Goal: Communication & Community: Ask a question

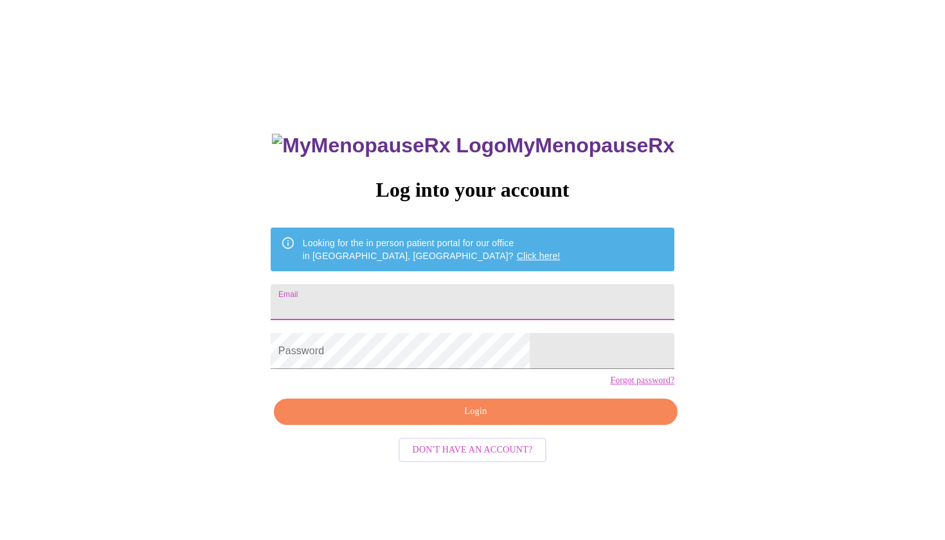
type input "[EMAIL_ADDRESS][DOMAIN_NAME]"
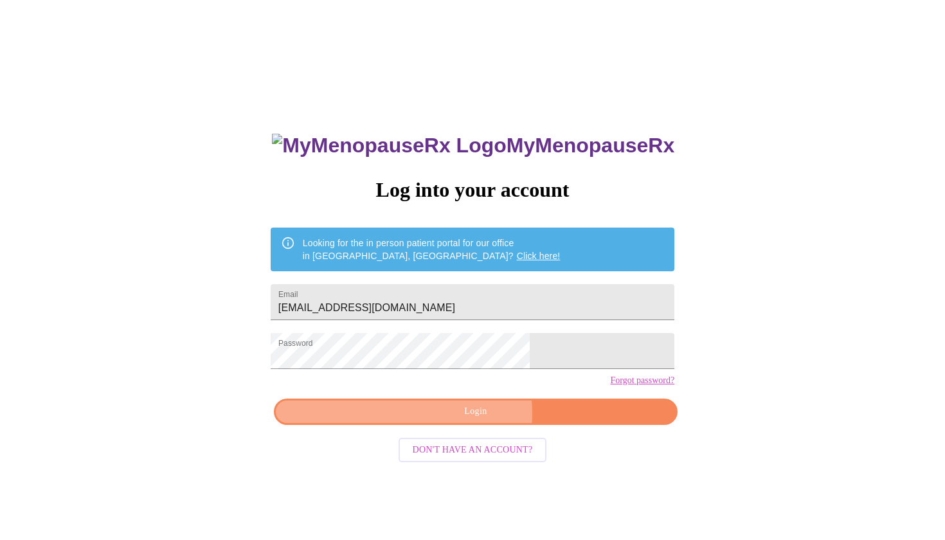
click at [466, 420] on span "Login" at bounding box center [475, 412] width 374 height 16
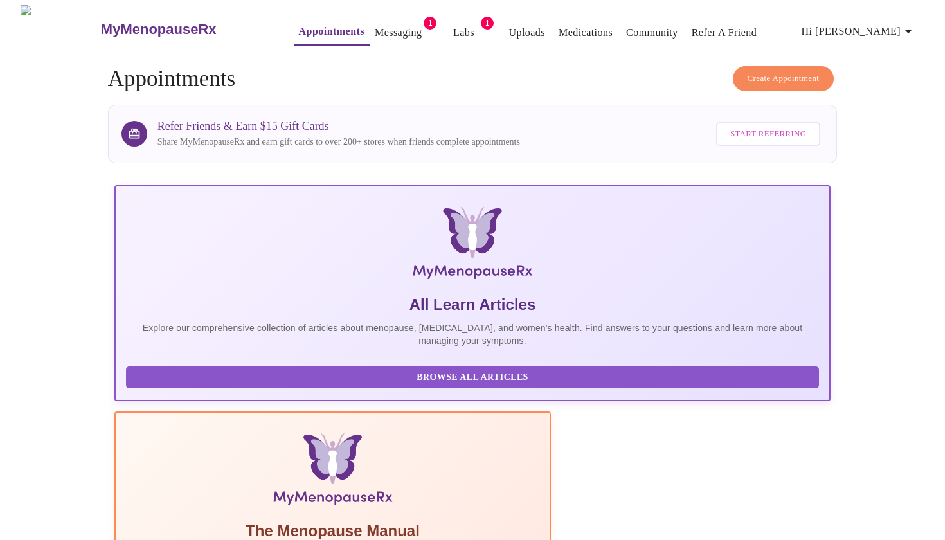
click at [375, 26] on link "Messaging" at bounding box center [398, 33] width 47 height 18
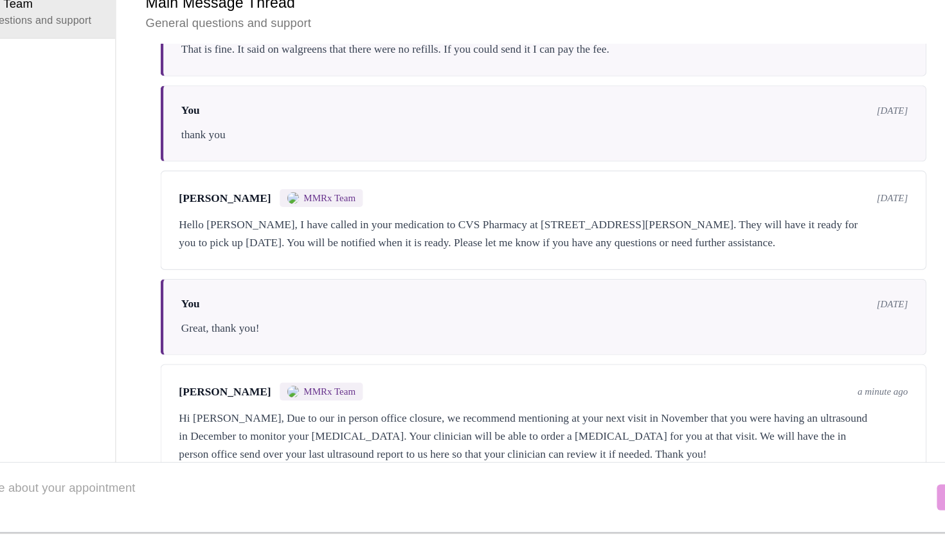
scroll to position [48, 0]
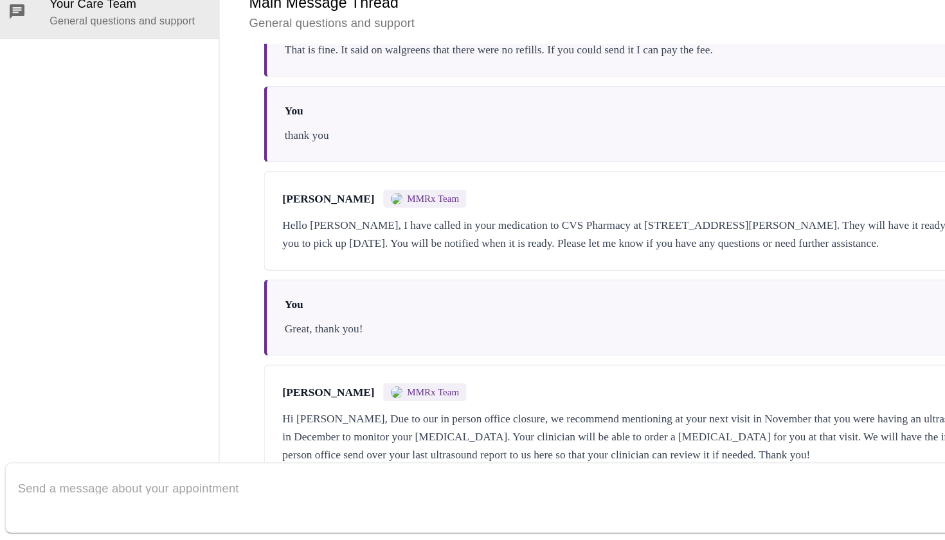
click at [293, 482] on textarea "Send a message about your appointment" at bounding box center [465, 502] width 883 height 41
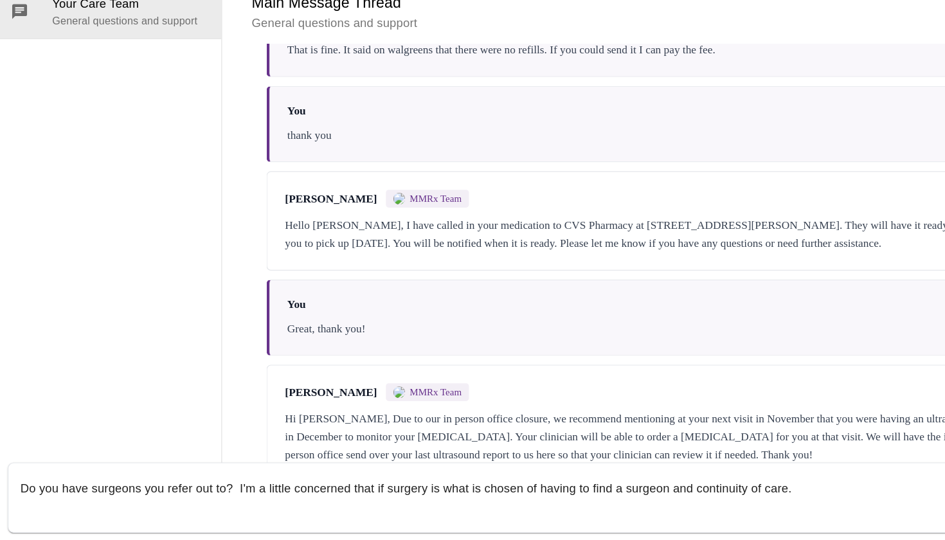
click at [700, 482] on textarea "Do you have surgeons you refer out to? I'm a little concerned that if surgery i…" at bounding box center [465, 502] width 883 height 41
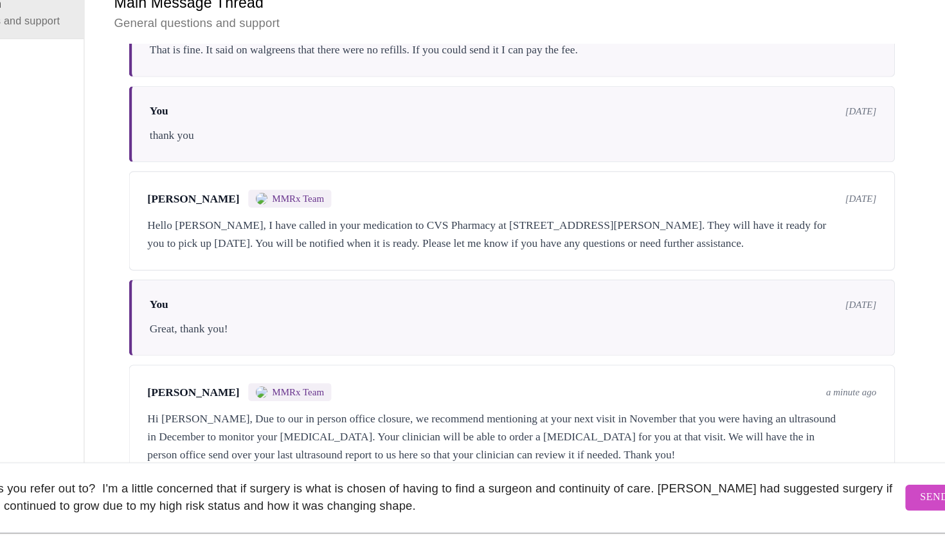
type textarea "Do you have surgeons you refer out to? I'm a little concerned that if surgery i…"
click at [923, 495] on span "Send" at bounding box center [935, 503] width 24 height 16
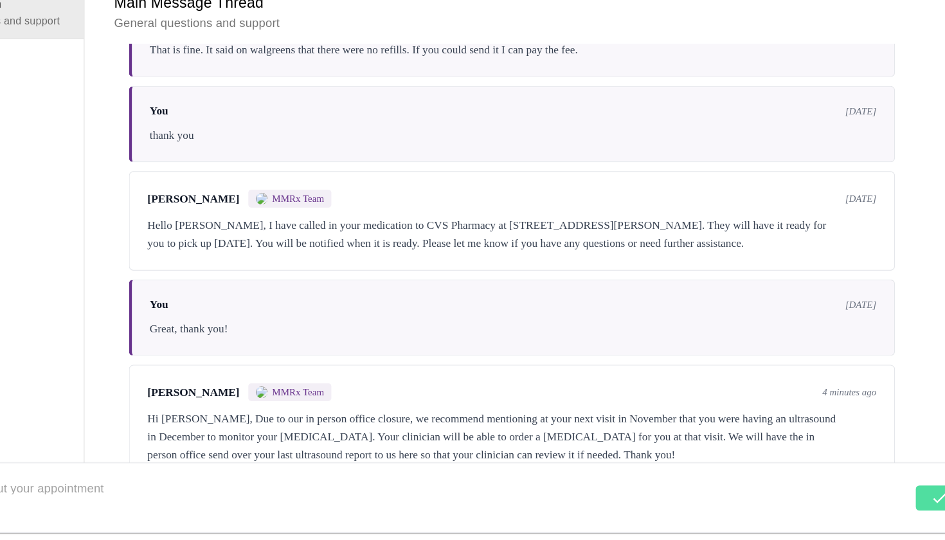
scroll to position [921, 0]
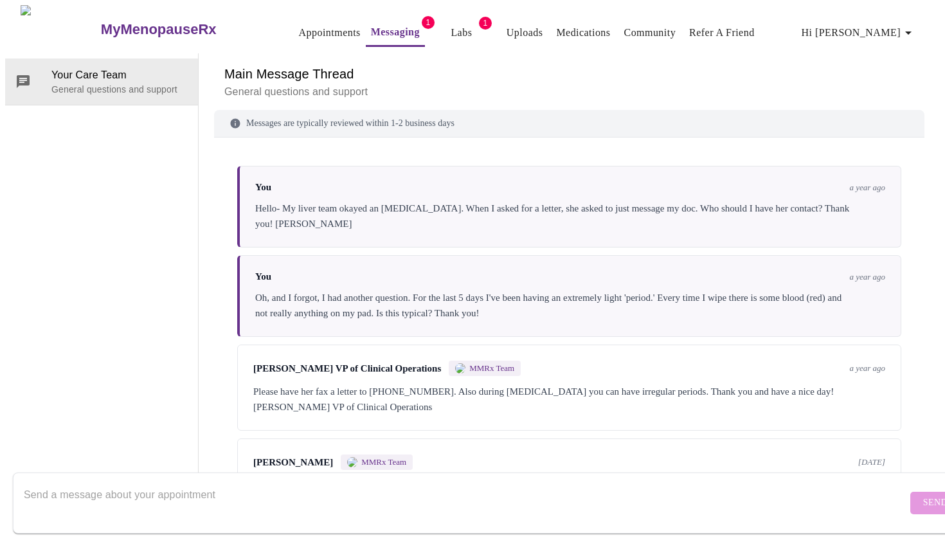
scroll to position [1016, 0]
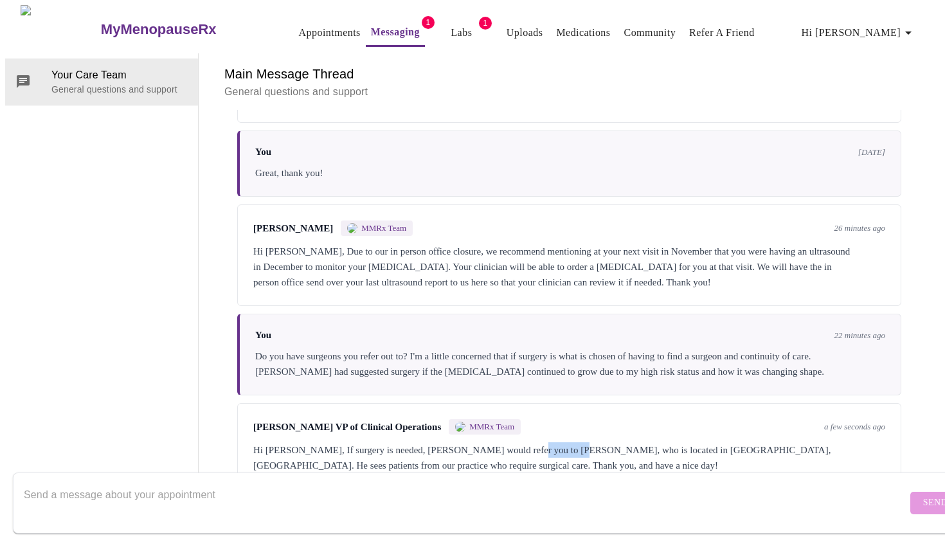
drag, startPoint x: 561, startPoint y: 396, endPoint x: 522, endPoint y: 391, distance: 39.5
click at [522, 442] on div "Hi Christina, If surgery is needed, Dr. Hanna would refer you to Dr. Alter, who…" at bounding box center [569, 457] width 632 height 31
copy div "Dr. Alter,"
